Goal: Task Accomplishment & Management: Complete application form

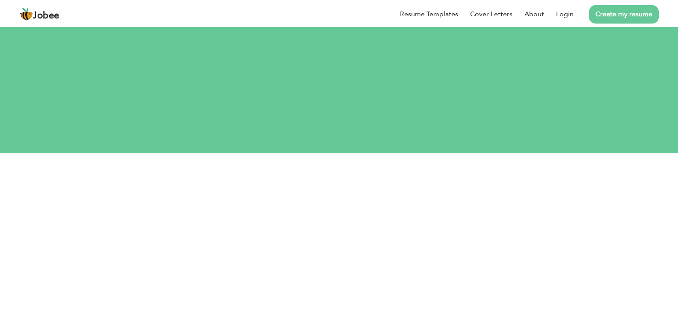
click at [147, 99] on h2 "Let's do this!" at bounding box center [339, 104] width 462 height 22
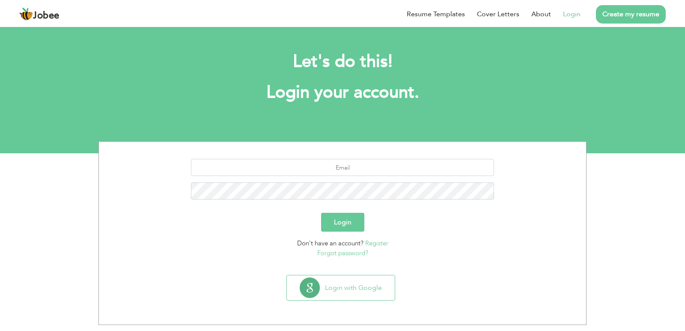
click at [370, 245] on link "Register" at bounding box center [376, 243] width 23 height 9
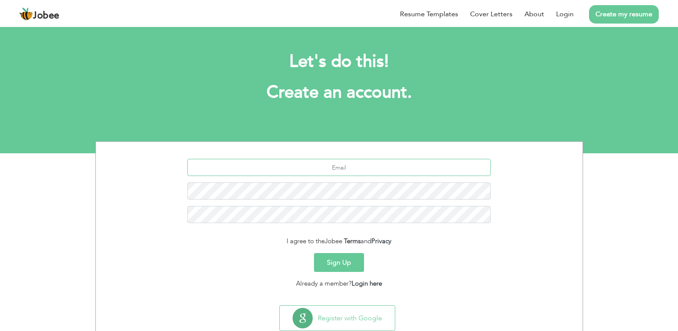
click at [345, 169] on input "text" at bounding box center [338, 167] width 303 height 17
type input "s"
type input "m"
type input "M"
click at [365, 167] on input "mirhachohan393" at bounding box center [338, 167] width 303 height 17
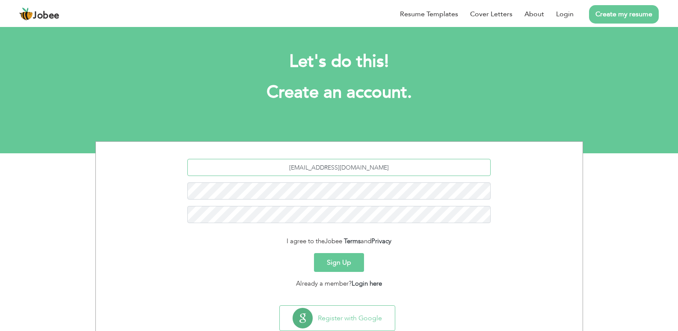
type input "[EMAIL_ADDRESS][DOMAIN_NAME]"
click at [314, 253] on button "Sign Up" at bounding box center [339, 262] width 50 height 19
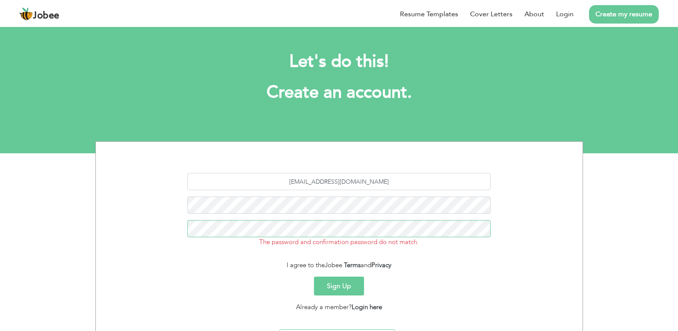
click at [314, 276] on button "Sign Up" at bounding box center [339, 285] width 50 height 19
click at [354, 285] on button "Sign Up" at bounding box center [339, 285] width 50 height 19
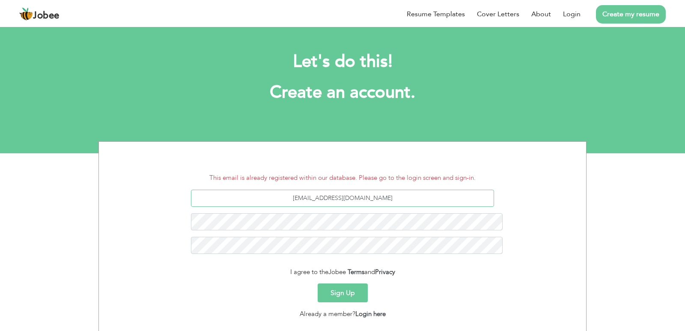
click at [386, 190] on input "mirhachohan393@email.com" at bounding box center [342, 198] width 303 height 17
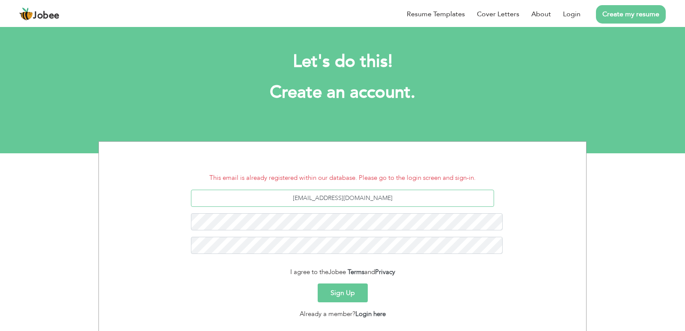
click at [386, 190] on input "mirhachohan393@email.com" at bounding box center [342, 198] width 303 height 17
type input "m"
type input "shamimraza7250@email.com"
click at [317, 283] on button "Sign Up" at bounding box center [342, 292] width 50 height 19
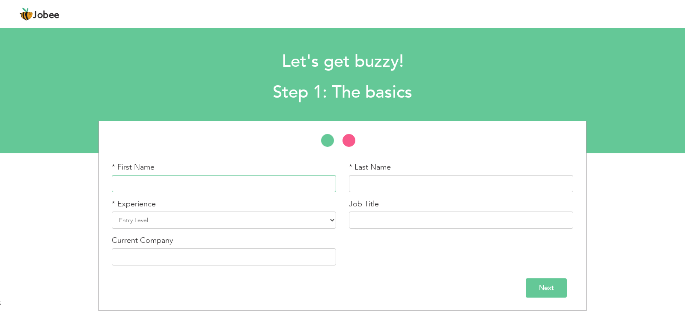
click at [303, 190] on input "text" at bounding box center [224, 183] width 224 height 17
type input "mirha"
click at [374, 181] on input "text" at bounding box center [461, 183] width 224 height 17
click at [320, 188] on input "mirha" at bounding box center [224, 183] width 224 height 17
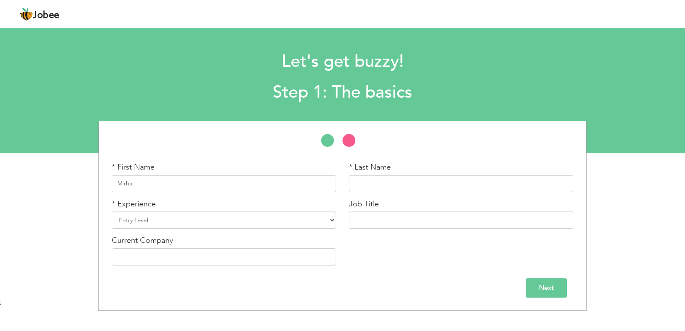
type input "Mirha"
click at [415, 186] on input "text" at bounding box center [461, 183] width 224 height 17
type input "raza"
click at [240, 218] on select "Entry Level Less than 1 Year 1 Year 2 Years 3 Years 4 Years 5 Years 6 Years 7 Y…" at bounding box center [224, 219] width 224 height 17
click at [134, 221] on select "Entry Level Less than 1 Year 1 Year 2 Years 3 Years 4 Years 5 Years 6 Years 7 Y…" at bounding box center [224, 219] width 224 height 17
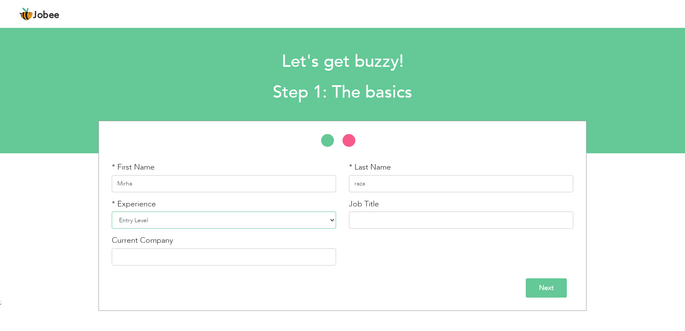
click at [134, 221] on select "Entry Level Less than 1 Year 1 Year 2 Years 3 Years 4 Years 5 Years 6 Years 7 Y…" at bounding box center [224, 219] width 224 height 17
click at [433, 217] on input "text" at bounding box center [461, 219] width 224 height 17
click at [314, 219] on select "Entry Level Less than 1 Year 1 Year 2 Years 3 Years 4 Years 5 Years 6 Years 7 Y…" at bounding box center [224, 219] width 224 height 17
click at [112, 211] on select "Entry Level Less than 1 Year 1 Year 2 Years 3 Years 4 Years 5 Years 6 Years 7 Y…" at bounding box center [224, 219] width 224 height 17
click at [370, 220] on input "text" at bounding box center [461, 219] width 224 height 17
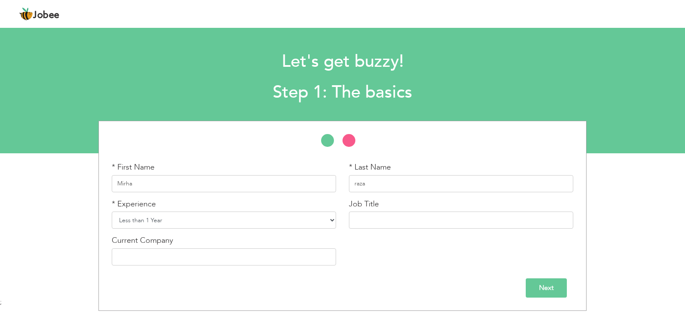
click at [289, 224] on select "Entry Level Less than 1 Year 1 Year 2 Years 3 Years 4 Years 5 Years 6 Years 7 Y…" at bounding box center [224, 219] width 224 height 17
click at [112, 211] on select "Entry Level Less than 1 Year 1 Year 2 Years 3 Years 4 Years 5 Years 6 Years 7 Y…" at bounding box center [224, 219] width 224 height 17
click at [192, 217] on select "Entry Level Less than 1 Year 1 Year 2 Years 3 Years 4 Years 5 Years 6 Years 7 Y…" at bounding box center [224, 219] width 224 height 17
select select "2"
click at [112, 211] on select "Entry Level Less than 1 Year 1 Year 2 Years 3 Years 4 Years 5 Years 6 Years 7 Y…" at bounding box center [224, 219] width 224 height 17
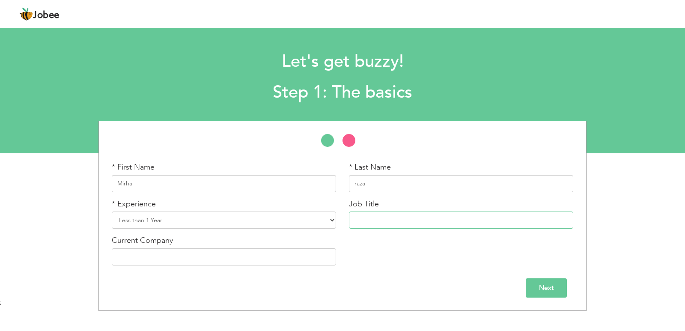
click at [374, 219] on input "text" at bounding box center [461, 219] width 224 height 17
type input "n"
click at [310, 253] on input "text" at bounding box center [224, 256] width 224 height 17
type input "M"
type input "N/A"
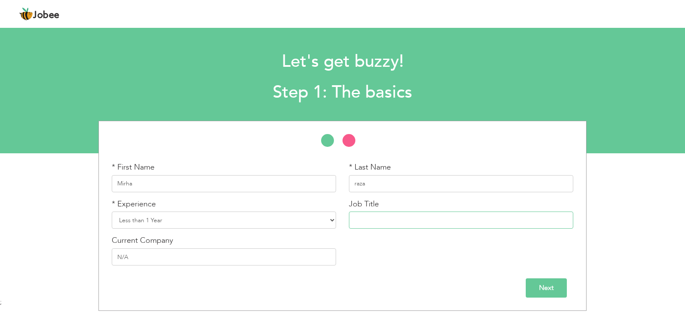
click at [385, 220] on input "text" at bounding box center [461, 219] width 224 height 17
type input "n"
type input "N"
click at [385, 220] on input "N" at bounding box center [461, 219] width 224 height 17
type input "NA"
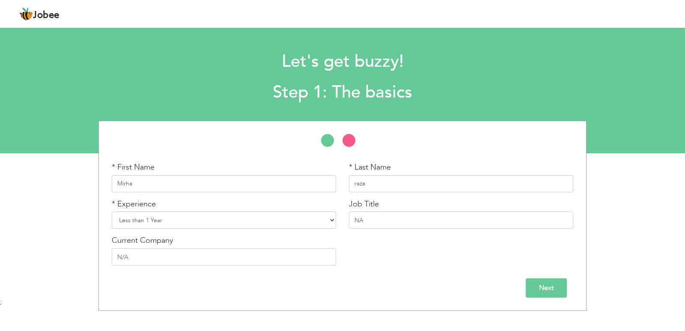
click at [553, 287] on input "Next" at bounding box center [545, 287] width 41 height 19
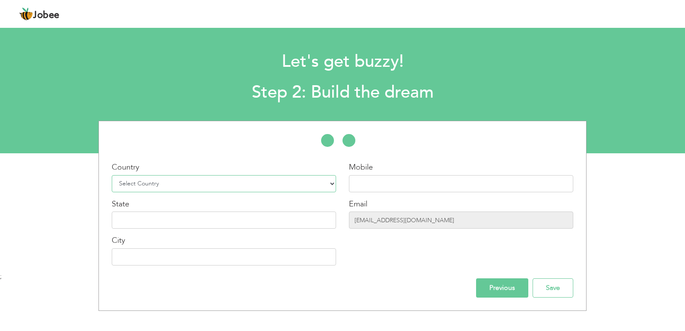
click at [253, 180] on select "Select Country Afghanistan Albania Algeria American Samoa Andorra Angola Anguil…" at bounding box center [224, 183] width 224 height 17
select select "166"
click at [112, 175] on select "Select Country Afghanistan Albania Algeria American Samoa Andorra Angola Anguil…" at bounding box center [224, 183] width 224 height 17
click at [365, 183] on input "text" at bounding box center [461, 183] width 224 height 17
click at [380, 183] on input "text" at bounding box center [461, 183] width 224 height 17
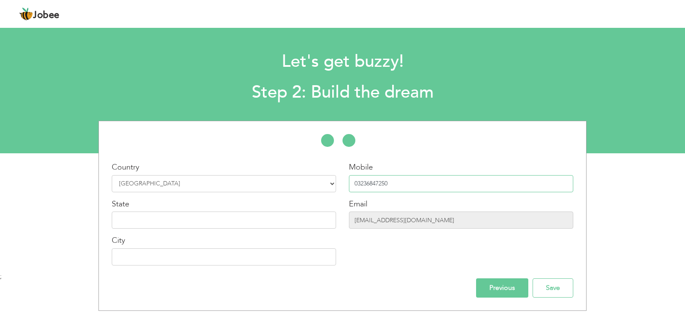
type input "03236847250"
click at [145, 221] on input "text" at bounding box center [224, 219] width 224 height 17
type input "PAKISTAN"
click at [169, 261] on input "text" at bounding box center [224, 256] width 224 height 17
type input "BHAKKAR"
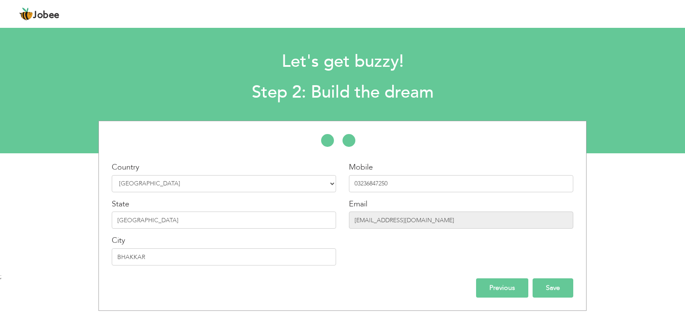
click at [551, 296] on input "Save" at bounding box center [552, 287] width 41 height 19
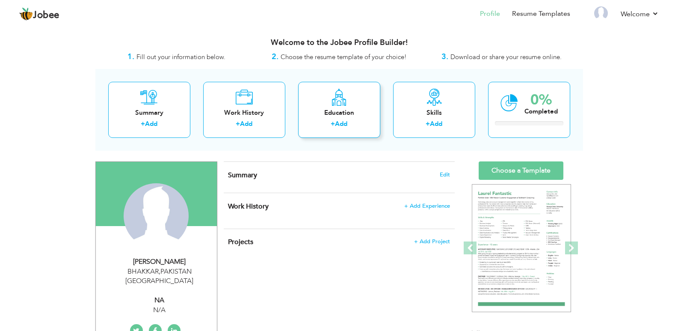
click at [339, 125] on link "Add" at bounding box center [341, 123] width 12 height 9
radio input "true"
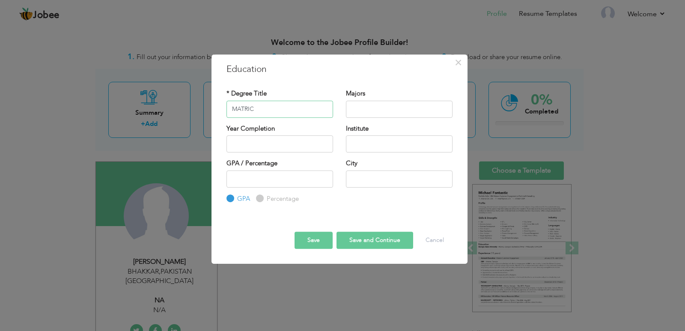
type input "MATRIC"
click at [389, 107] on input "text" at bounding box center [399, 109] width 107 height 17
type input "SCIENCE"
click at [272, 140] on input "text" at bounding box center [279, 143] width 107 height 17
click at [272, 140] on input "2025" at bounding box center [279, 143] width 107 height 17
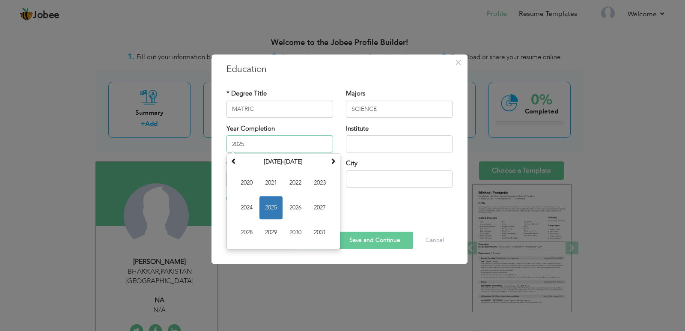
click at [272, 140] on input "2025" at bounding box center [279, 143] width 107 height 17
click at [231, 160] on span at bounding box center [234, 161] width 6 height 6
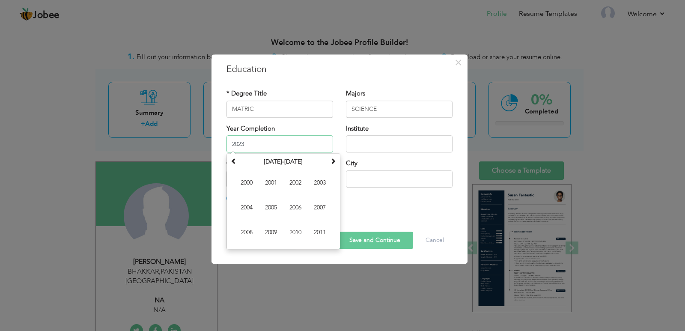
type input "2023"
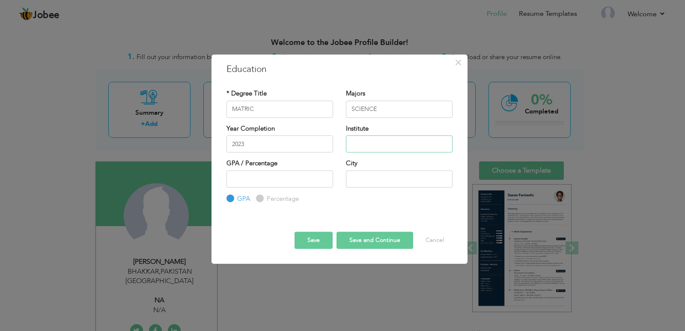
click at [385, 136] on input "text" at bounding box center [399, 143] width 107 height 17
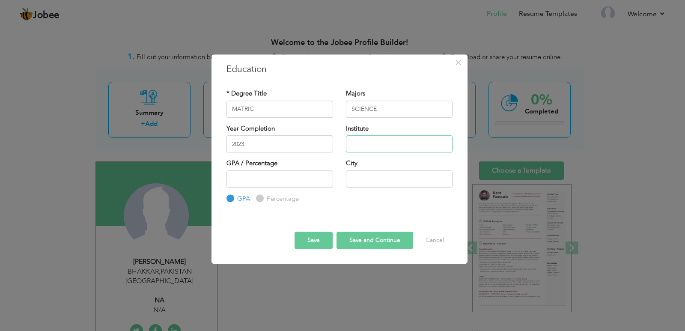
click at [385, 138] on input "text" at bounding box center [399, 143] width 107 height 17
type input "g"
type input "GGMHS BHAKKAR"
click at [374, 177] on input "text" at bounding box center [399, 178] width 107 height 17
type input "BHAKKAR"
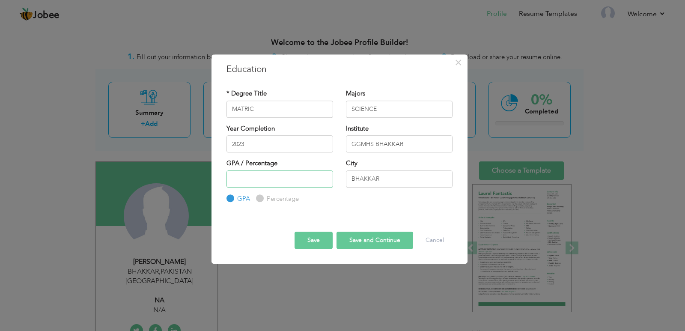
click at [297, 178] on input "number" at bounding box center [279, 178] width 107 height 17
type input "5.2"
click at [254, 196] on div "5.2 GPA Percentage" at bounding box center [279, 186] width 107 height 33
click at [259, 200] on input "Percentage" at bounding box center [259, 199] width 6 height 6
radio input "true"
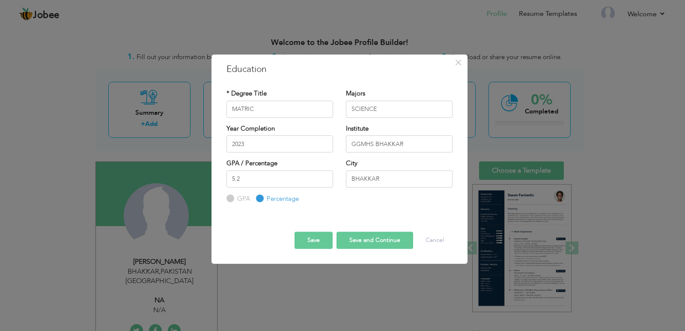
click at [384, 242] on button "Save and Continue" at bounding box center [374, 239] width 77 height 17
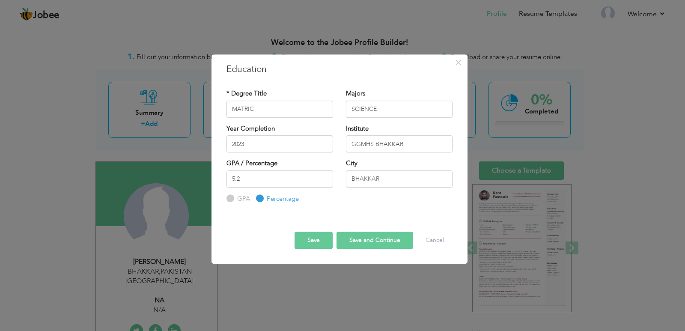
click at [384, 242] on button "Save and Continue" at bounding box center [374, 239] width 77 height 17
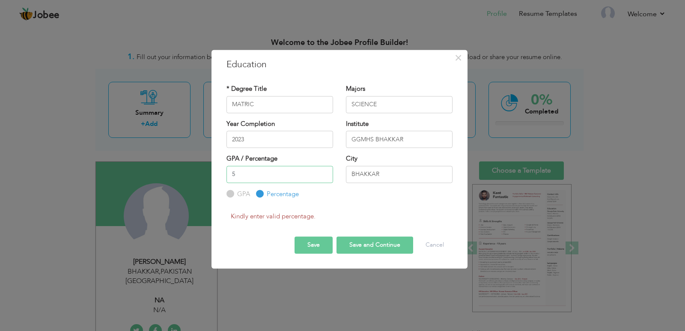
click at [322, 176] on input "5" at bounding box center [279, 174] width 107 height 17
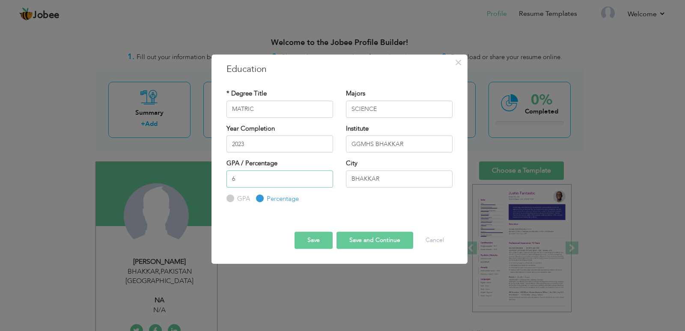
click at [323, 177] on input "6" at bounding box center [279, 178] width 107 height 17
type input "5"
click at [323, 181] on input "5" at bounding box center [279, 178] width 107 height 17
click at [306, 180] on input "5" at bounding box center [279, 178] width 107 height 17
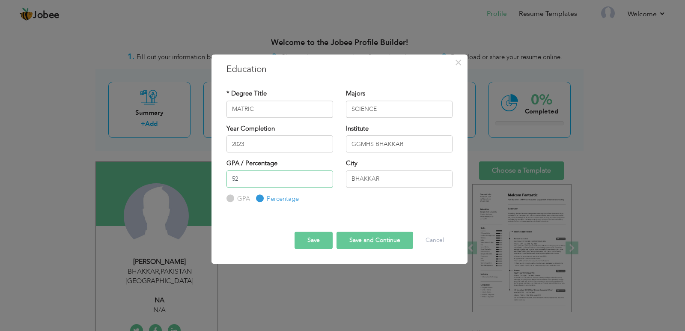
type input "52"
click at [362, 234] on button "Save and Continue" at bounding box center [374, 239] width 77 height 17
radio input "true"
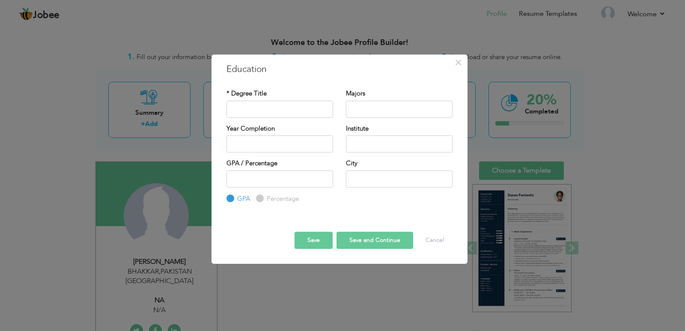
click at [365, 236] on button "Save and Continue" at bounding box center [374, 239] width 77 height 17
click at [457, 66] on span "×" at bounding box center [457, 62] width 7 height 15
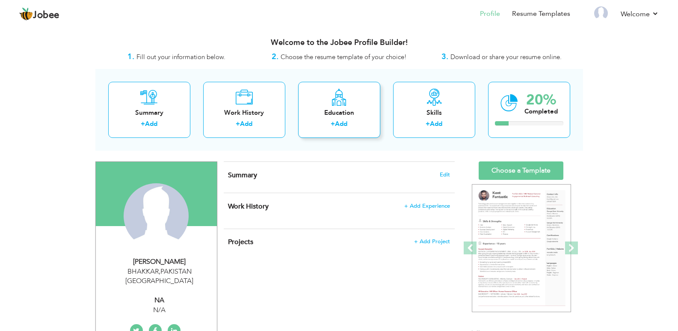
click at [340, 123] on link "Add" at bounding box center [341, 123] width 12 height 9
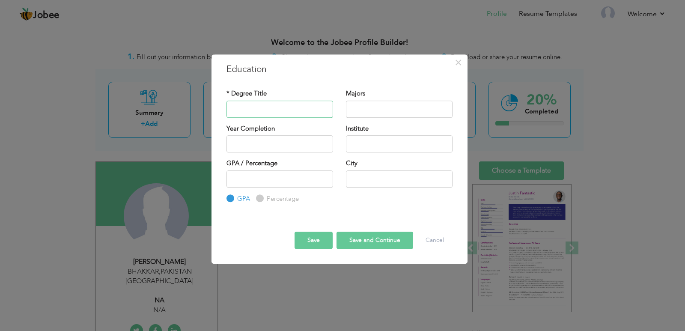
click at [311, 106] on input "text" at bounding box center [279, 109] width 107 height 17
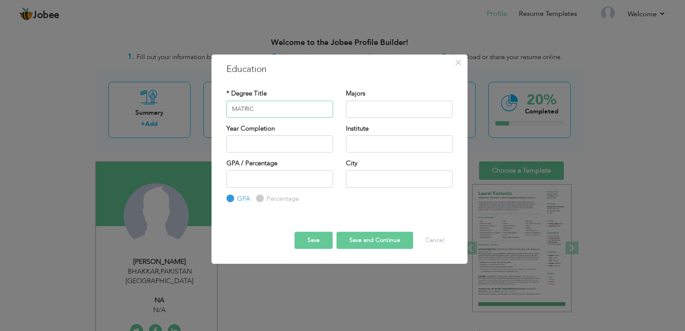
type input "MATRIC"
click at [355, 109] on input "text" at bounding box center [399, 109] width 107 height 17
type input "SCIENCE"
click at [285, 143] on input "text" at bounding box center [279, 143] width 107 height 17
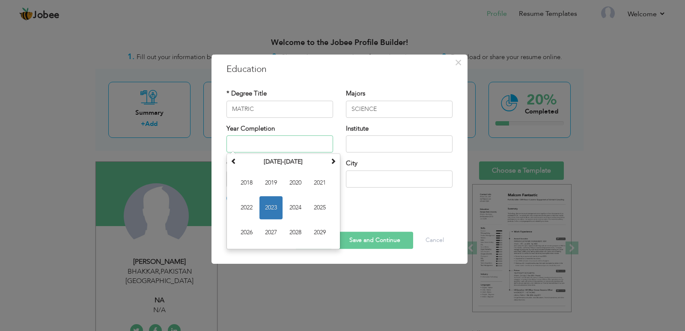
click at [277, 204] on span "2023" at bounding box center [270, 207] width 23 height 23
type input "2023"
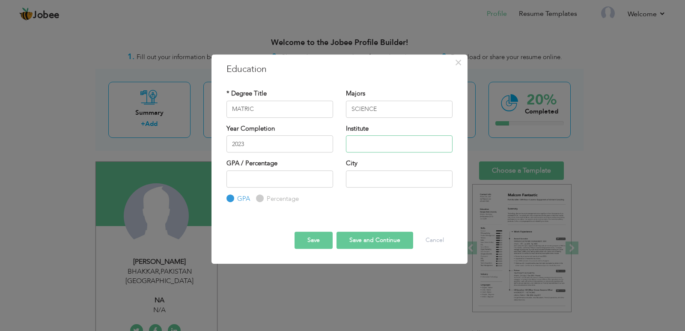
click at [398, 147] on input "text" at bounding box center [399, 143] width 107 height 17
type input "GGMHS BHAKKAR"
click at [267, 202] on label "Percentage" at bounding box center [281, 198] width 34 height 9
click at [261, 201] on input "Percentage" at bounding box center [259, 199] width 6 height 6
radio input "true"
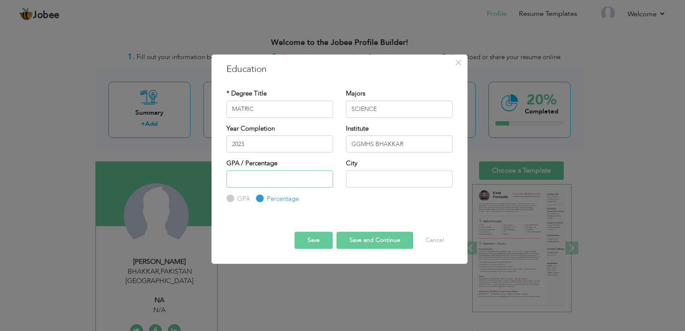
click at [267, 183] on input "number" at bounding box center [279, 178] width 107 height 17
type input "52"
click at [378, 178] on input "text" at bounding box center [399, 178] width 107 height 17
type input "BHAKKAR"
click at [381, 241] on button "Save and Continue" at bounding box center [374, 239] width 77 height 17
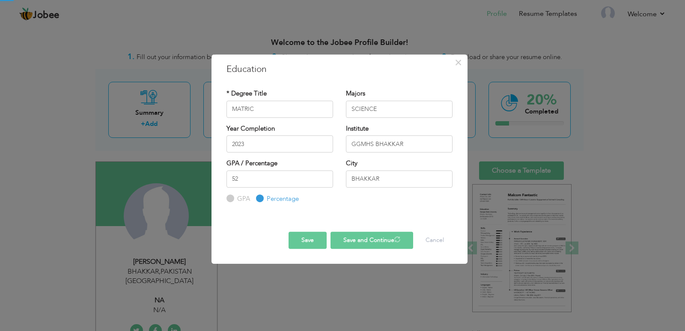
radio input "true"
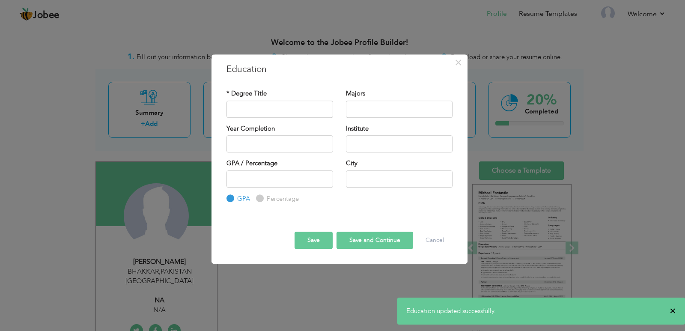
click at [672, 310] on span "×" at bounding box center [672, 310] width 6 height 9
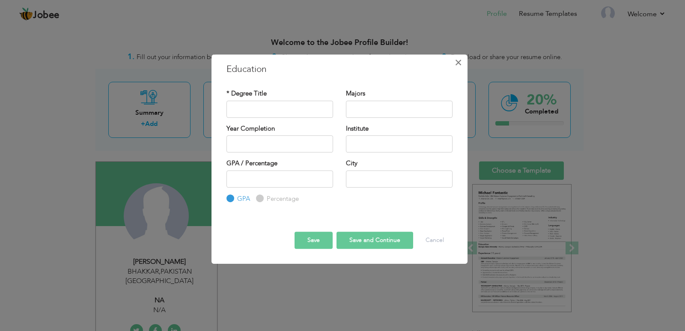
click at [454, 62] on span "×" at bounding box center [457, 62] width 7 height 15
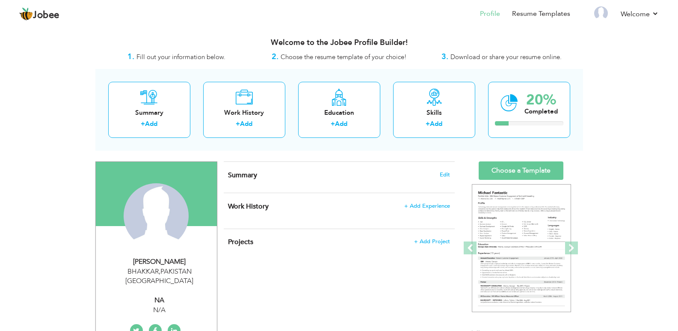
click at [340, 21] on nav "Profile Resume Templates Resume Templates Cover Letters About My Resume Welcome…" at bounding box center [339, 14] width 640 height 23
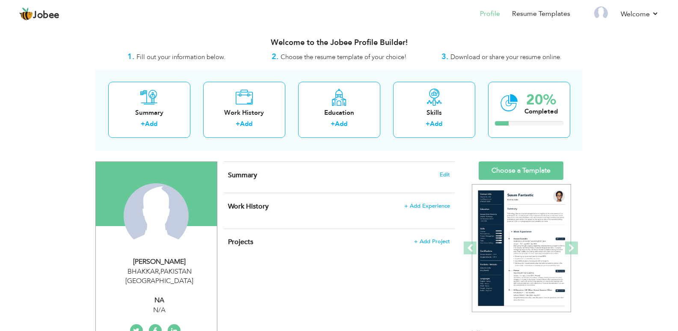
click at [261, 21] on nav "Profile Resume Templates Resume Templates Cover Letters About My Resume Welcome…" at bounding box center [339, 14] width 640 height 23
click at [342, 22] on nav "Profile Resume Templates Resume Templates Cover Letters About My Resume Welcome…" at bounding box center [339, 14] width 640 height 23
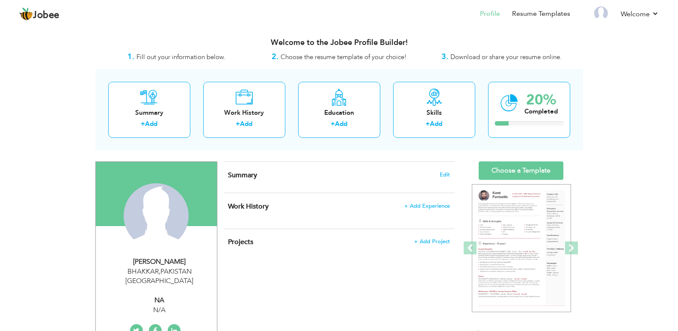
click at [333, 17] on nav "Profile Resume Templates Resume Templates Cover Letters About My Resume Welcome…" at bounding box center [339, 14] width 640 height 23
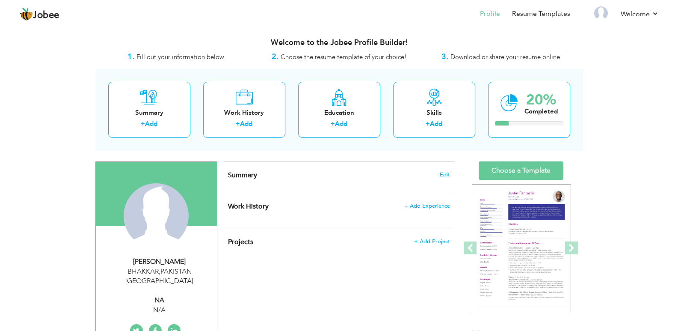
click at [335, 18] on nav "Profile Resume Templates Resume Templates Cover Letters About My Resume Welcome…" at bounding box center [339, 14] width 640 height 23
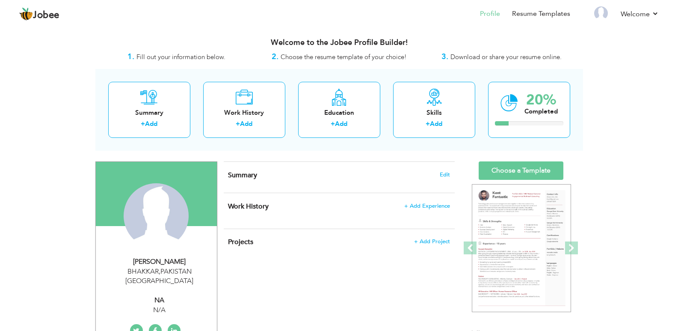
drag, startPoint x: 342, startPoint y: 160, endPoint x: 375, endPoint y: 18, distance: 145.7
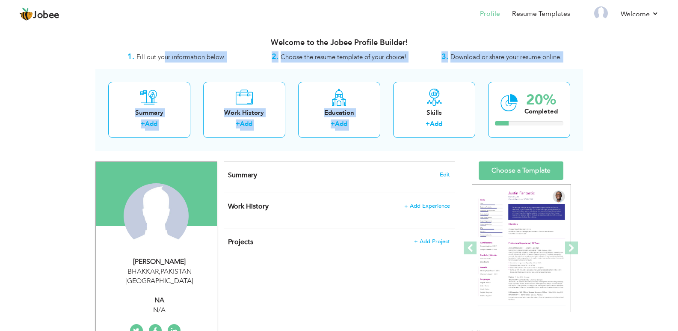
drag, startPoint x: 390, startPoint y: 113, endPoint x: 146, endPoint y: 66, distance: 248.4
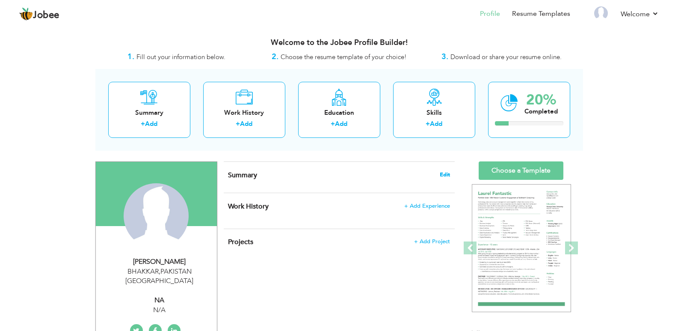
click at [445, 175] on span "Edit" at bounding box center [445, 175] width 10 height 6
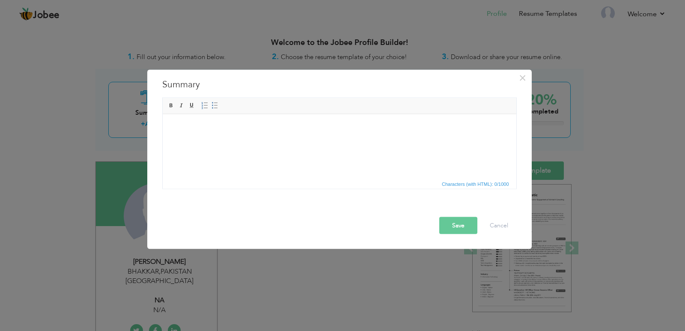
click at [242, 114] on html at bounding box center [338, 114] width 353 height 0
click at [242, 125] on body at bounding box center [339, 126] width 336 height 9
click at [523, 81] on span "×" at bounding box center [522, 77] width 7 height 15
